Goal: Information Seeking & Learning: Learn about a topic

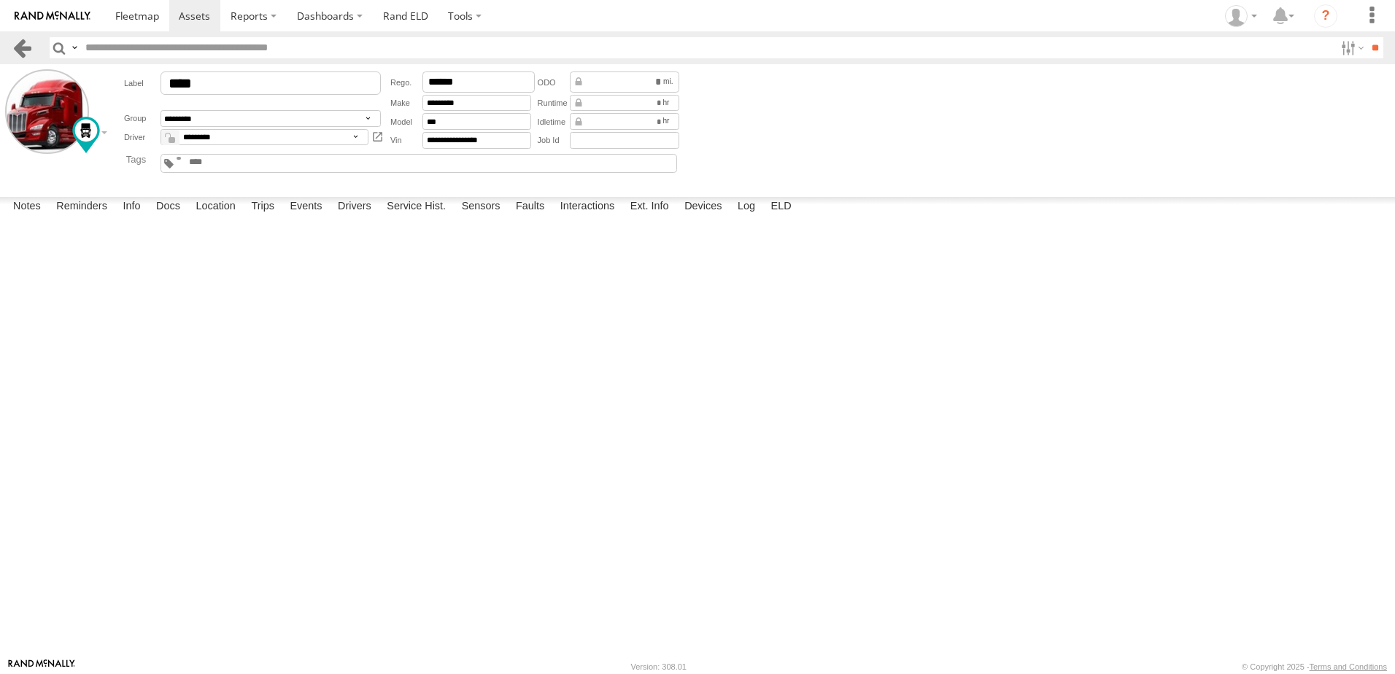
click at [19, 42] on link at bounding box center [22, 47] width 21 height 21
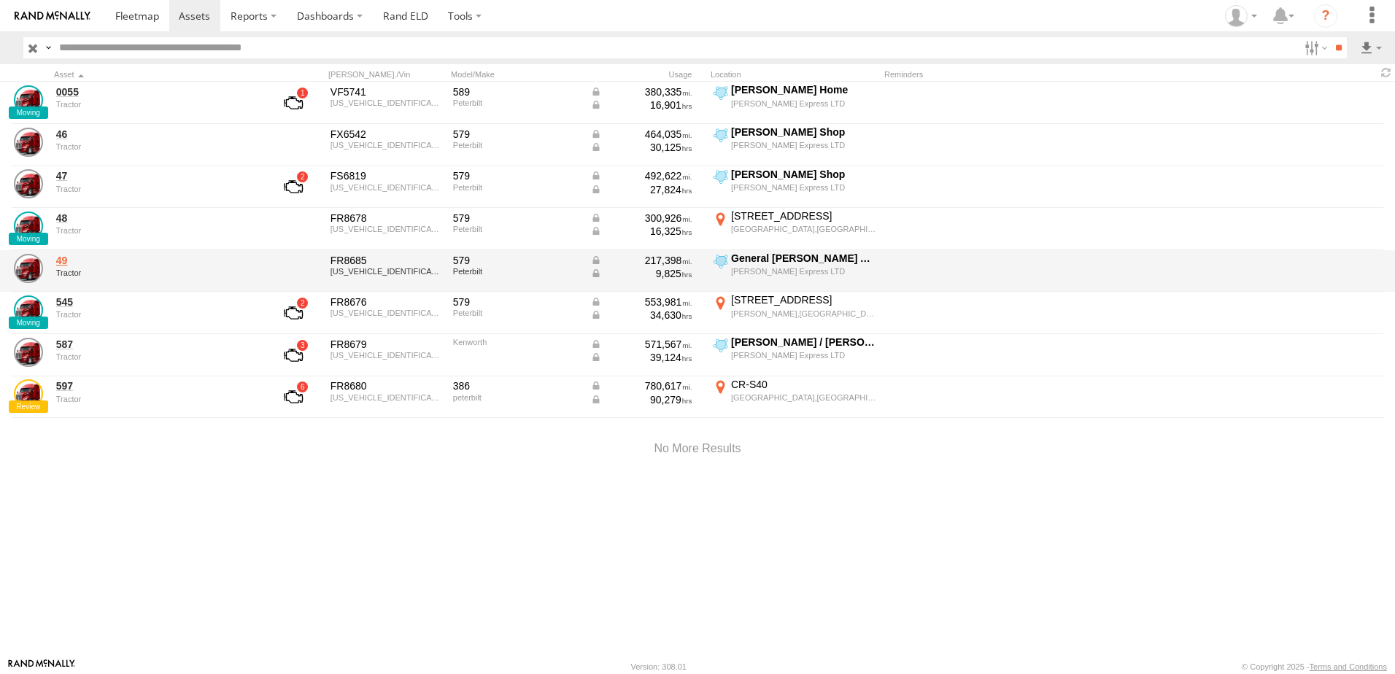
click at [63, 260] on link "49" at bounding box center [156, 260] width 200 height 13
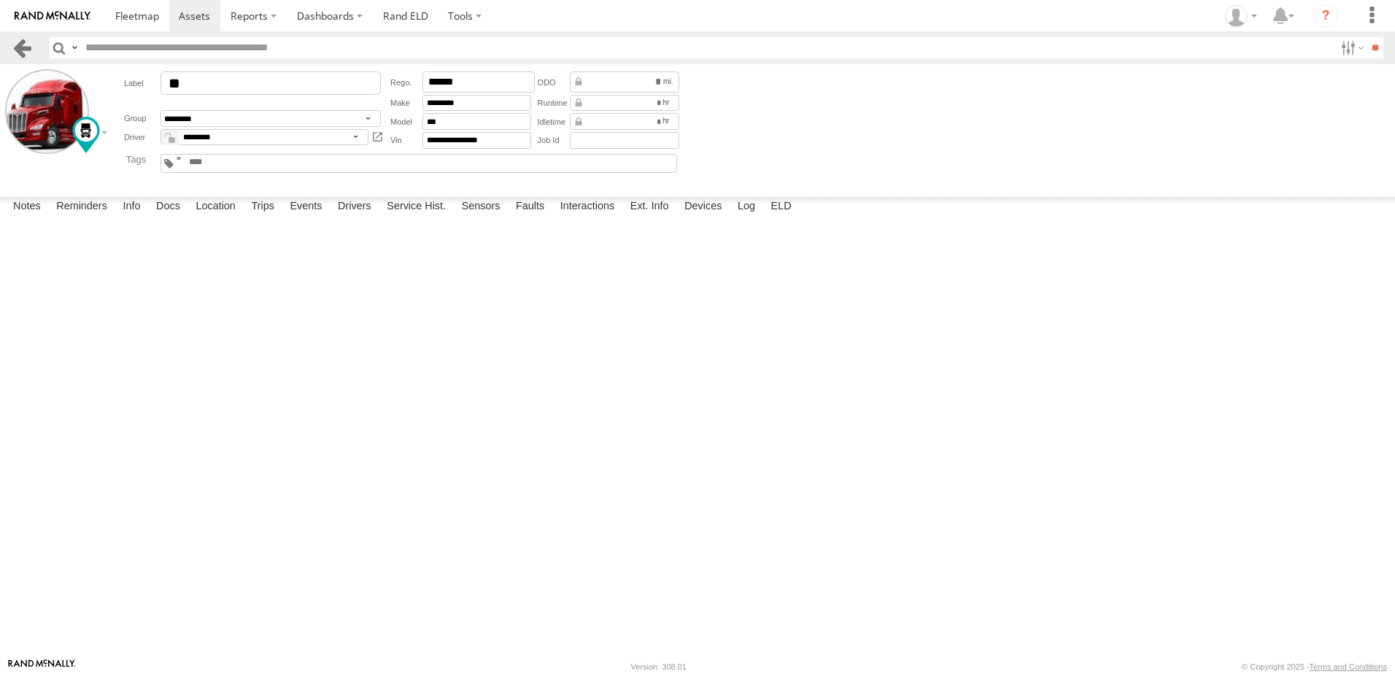
click at [27, 41] on link at bounding box center [22, 47] width 21 height 21
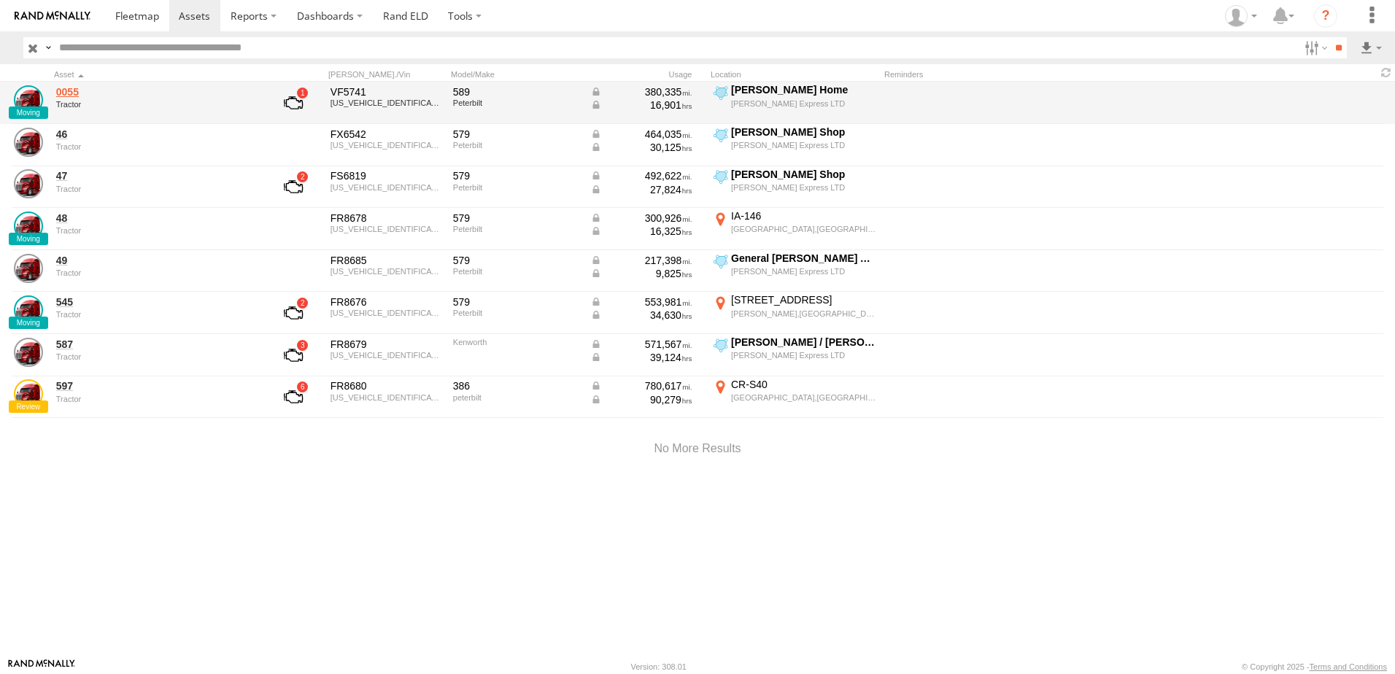
click at [72, 91] on link "0055" at bounding box center [156, 91] width 200 height 13
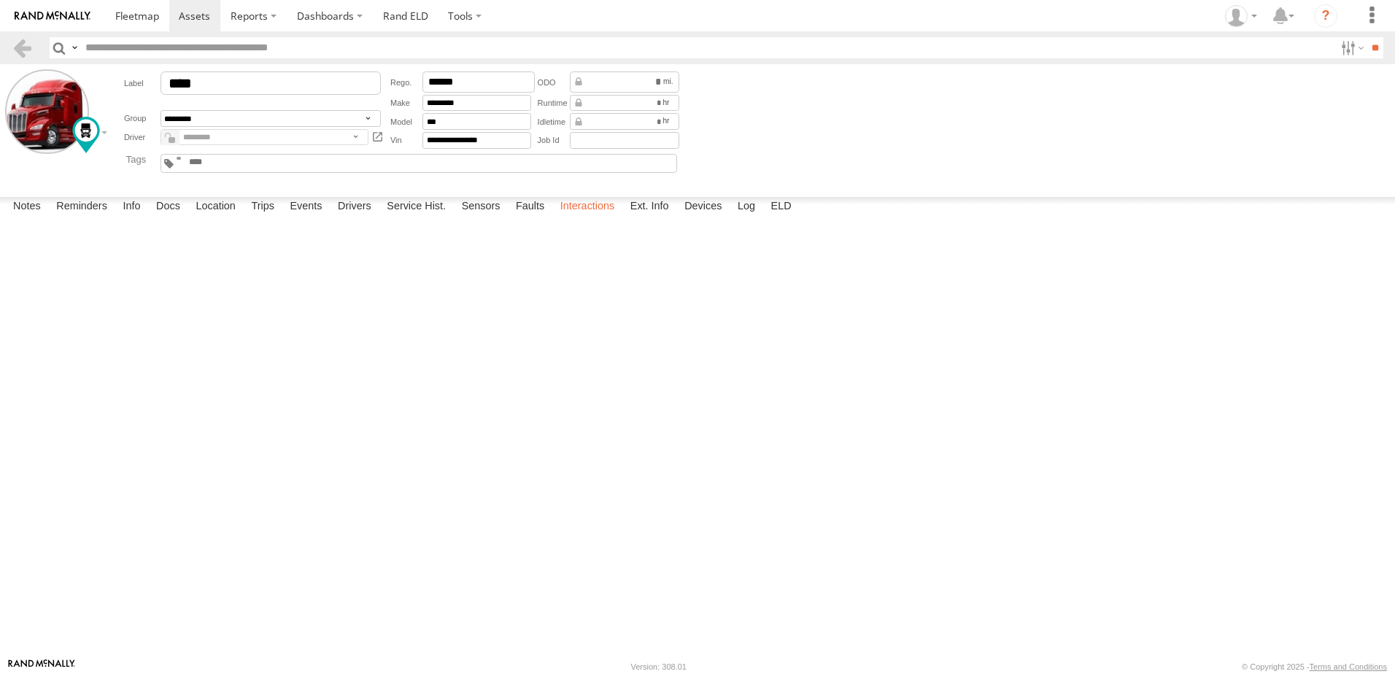
click at [582, 217] on label "Interactions" at bounding box center [587, 207] width 69 height 20
click at [23, 48] on link at bounding box center [22, 47] width 21 height 21
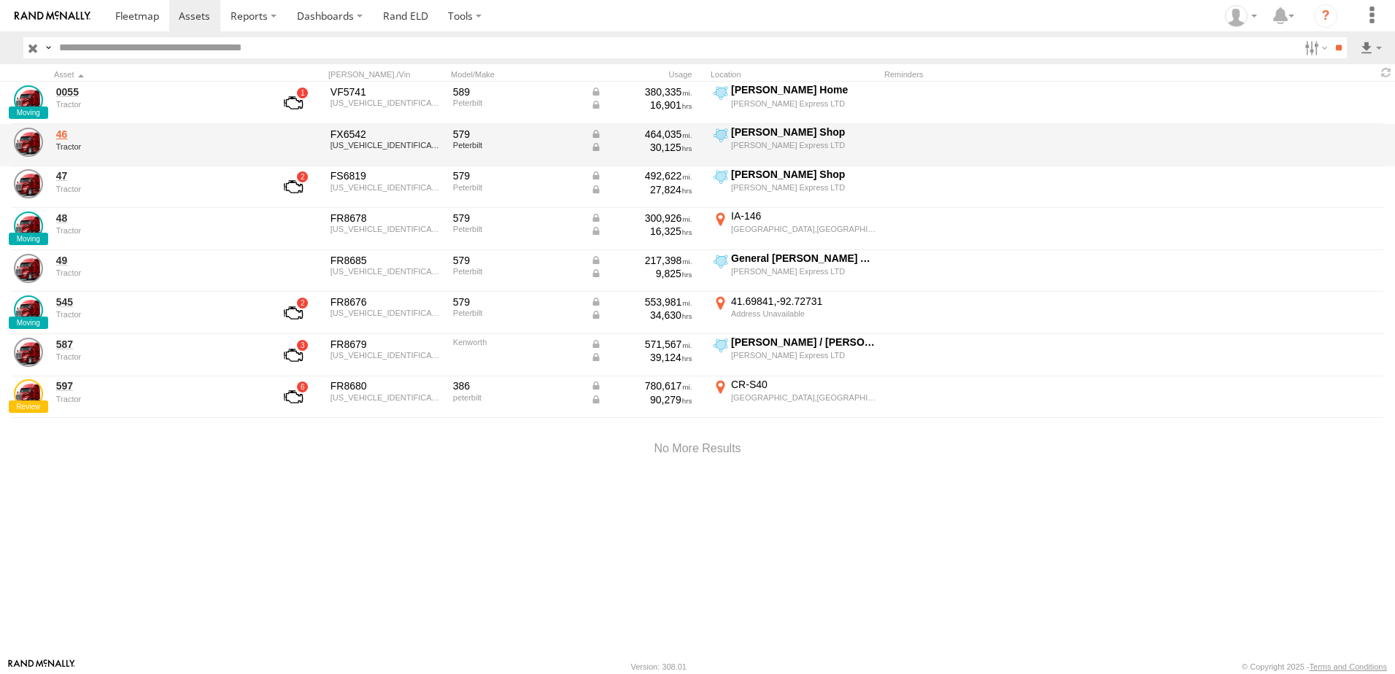
click at [58, 136] on link "46" at bounding box center [156, 134] width 200 height 13
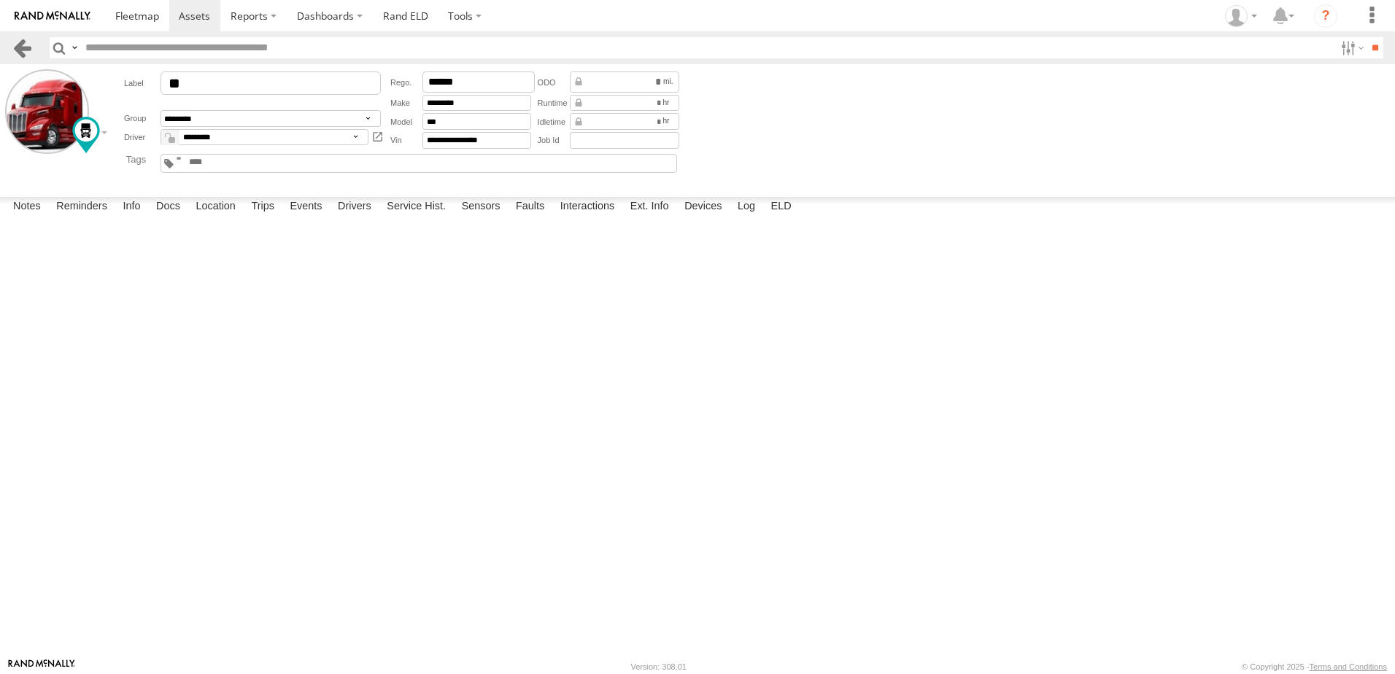
click at [26, 46] on link at bounding box center [22, 47] width 21 height 21
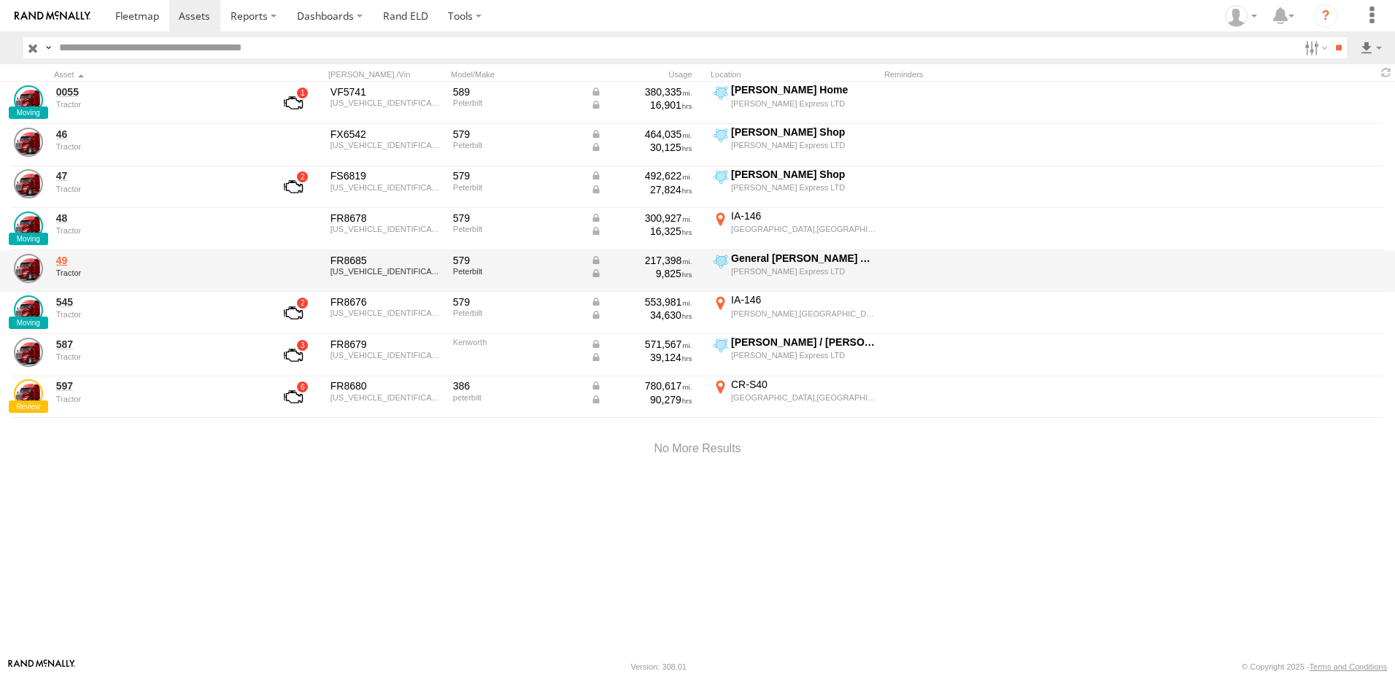
click at [63, 257] on link "49" at bounding box center [156, 260] width 200 height 13
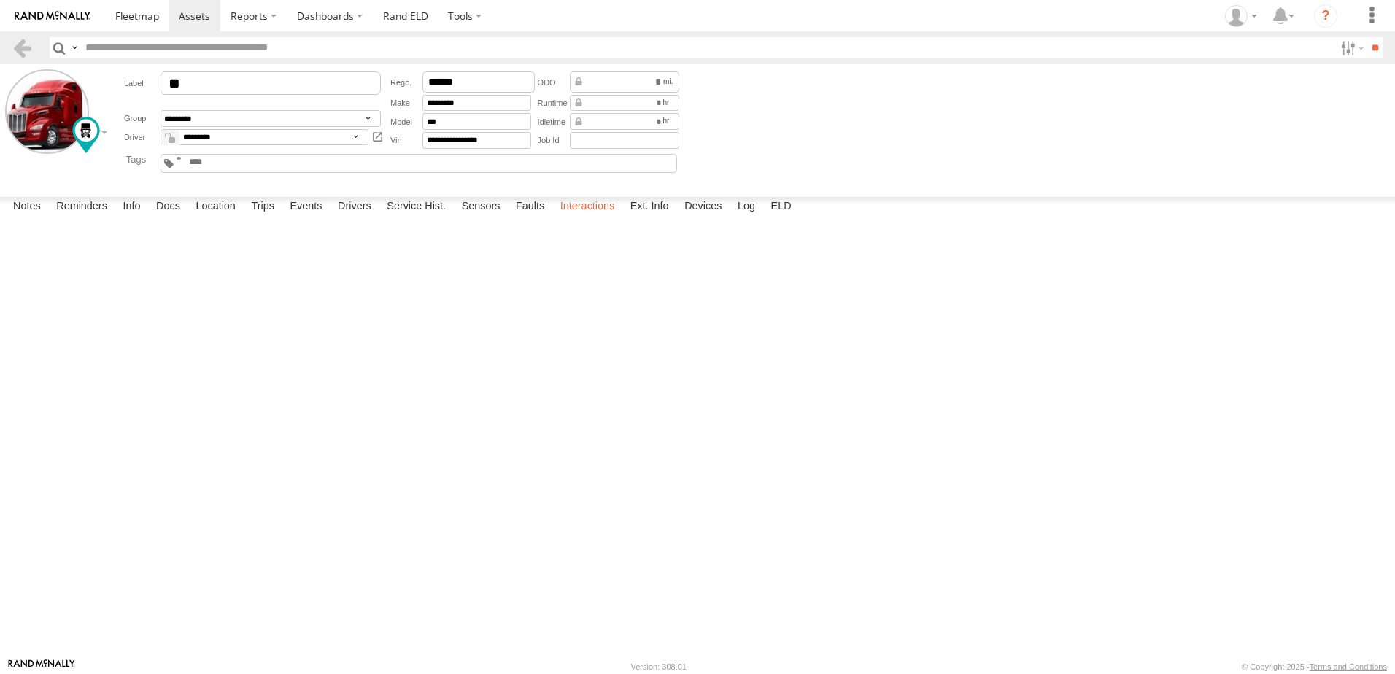
click at [599, 217] on label "Interactions" at bounding box center [587, 207] width 69 height 20
click at [18, 45] on link at bounding box center [22, 47] width 21 height 21
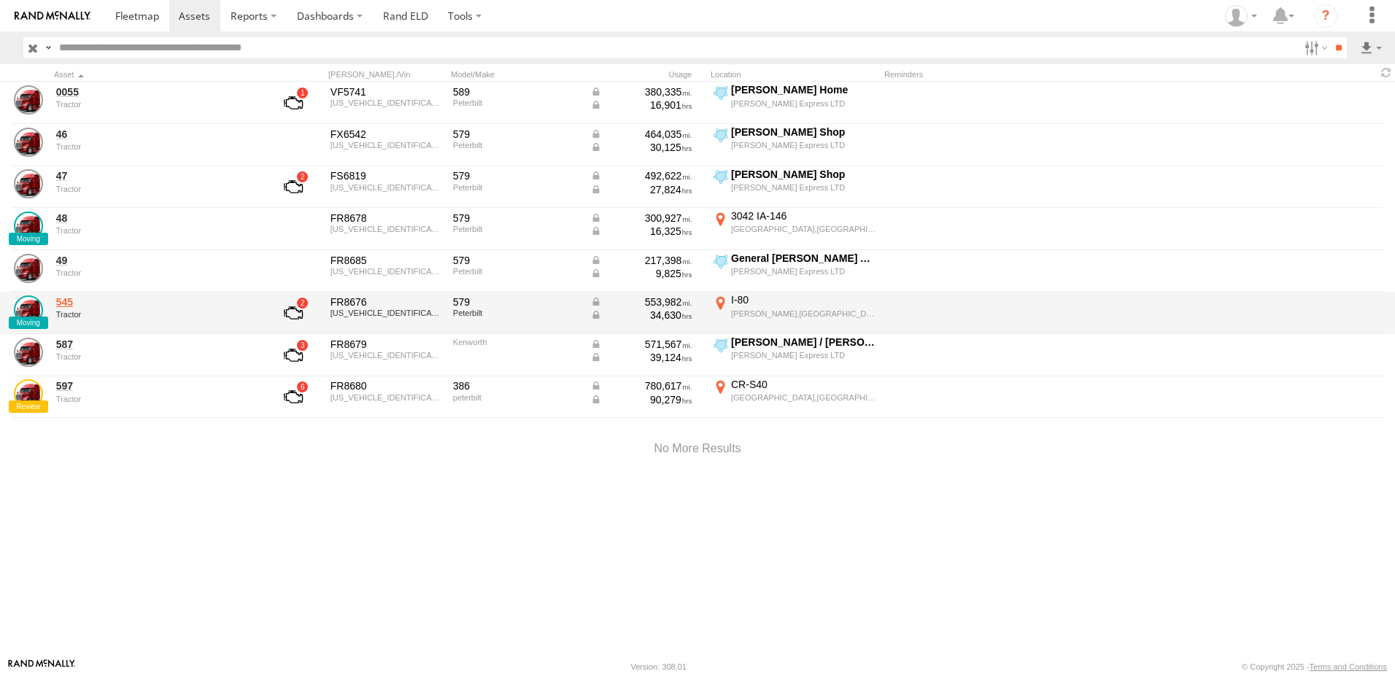
click at [67, 300] on link "545" at bounding box center [156, 301] width 200 height 13
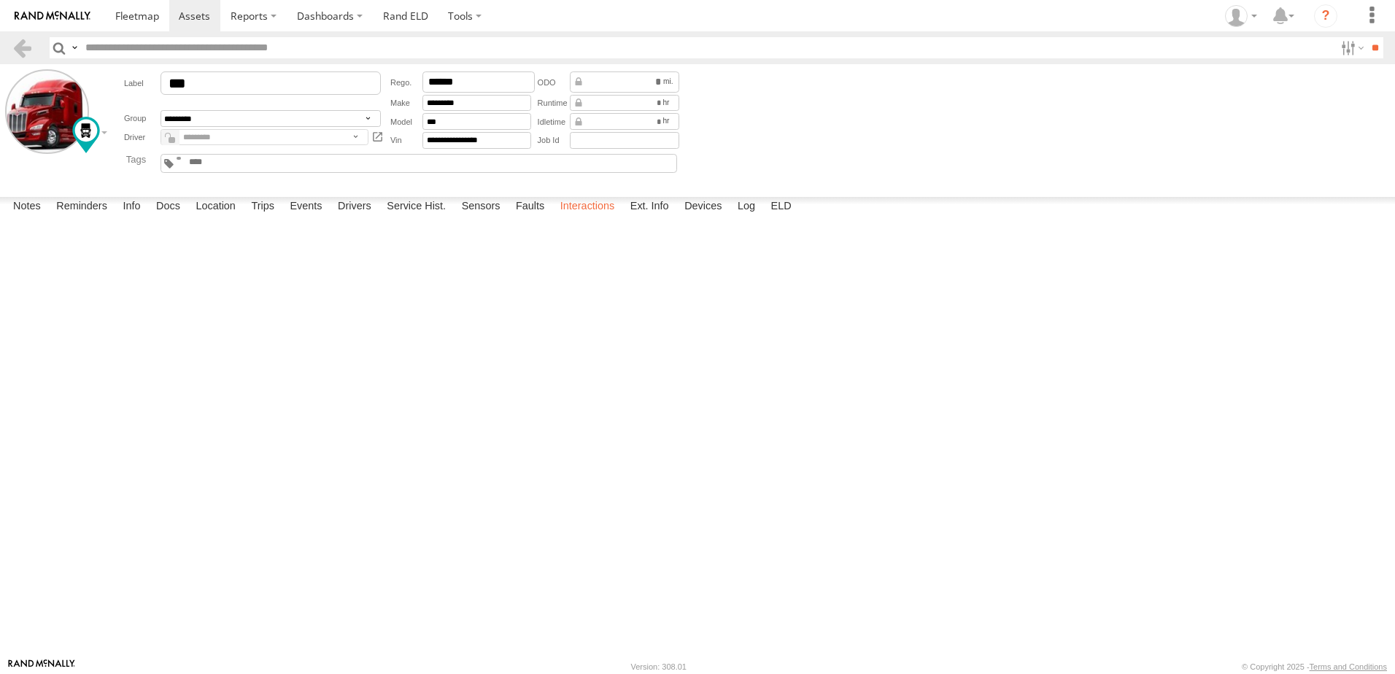
click at [586, 217] on label "Interactions" at bounding box center [587, 207] width 69 height 20
click at [222, 217] on label "Location" at bounding box center [215, 207] width 55 height 20
click at [23, 39] on link at bounding box center [22, 47] width 21 height 21
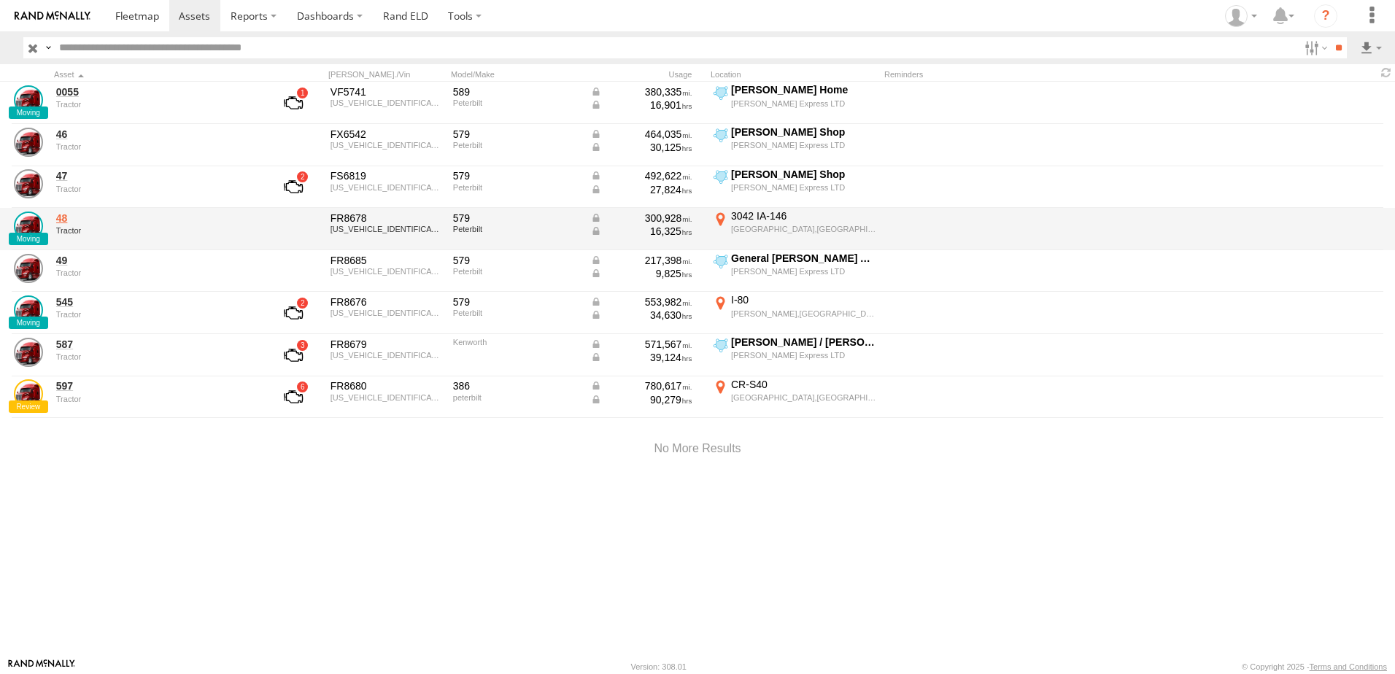
click at [63, 214] on link "48" at bounding box center [156, 218] width 200 height 13
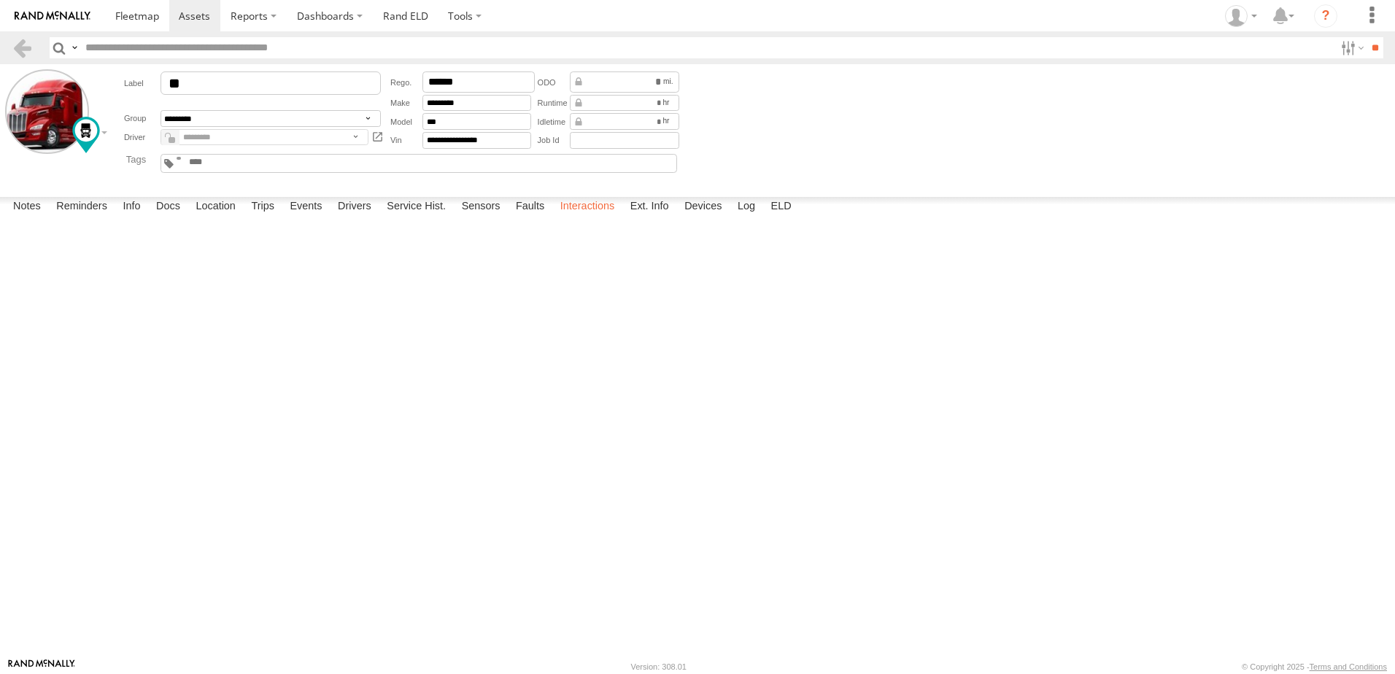
click at [591, 217] on label "Interactions" at bounding box center [587, 207] width 69 height 20
